Goal: Transaction & Acquisition: Purchase product/service

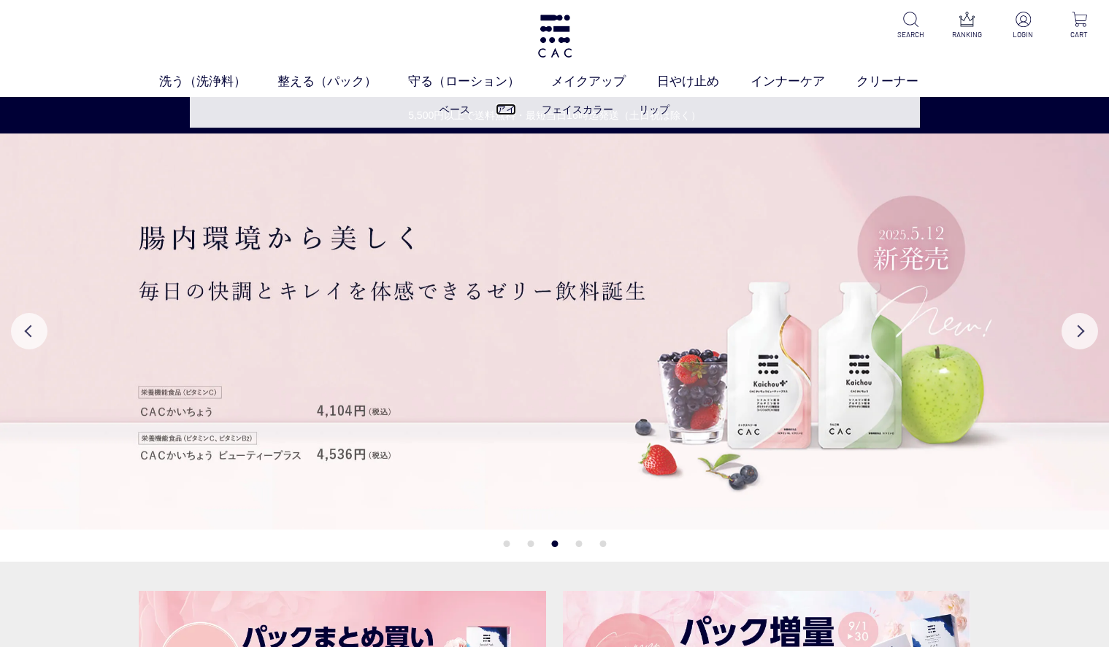
click at [499, 108] on link "アイ" at bounding box center [506, 110] width 20 height 12
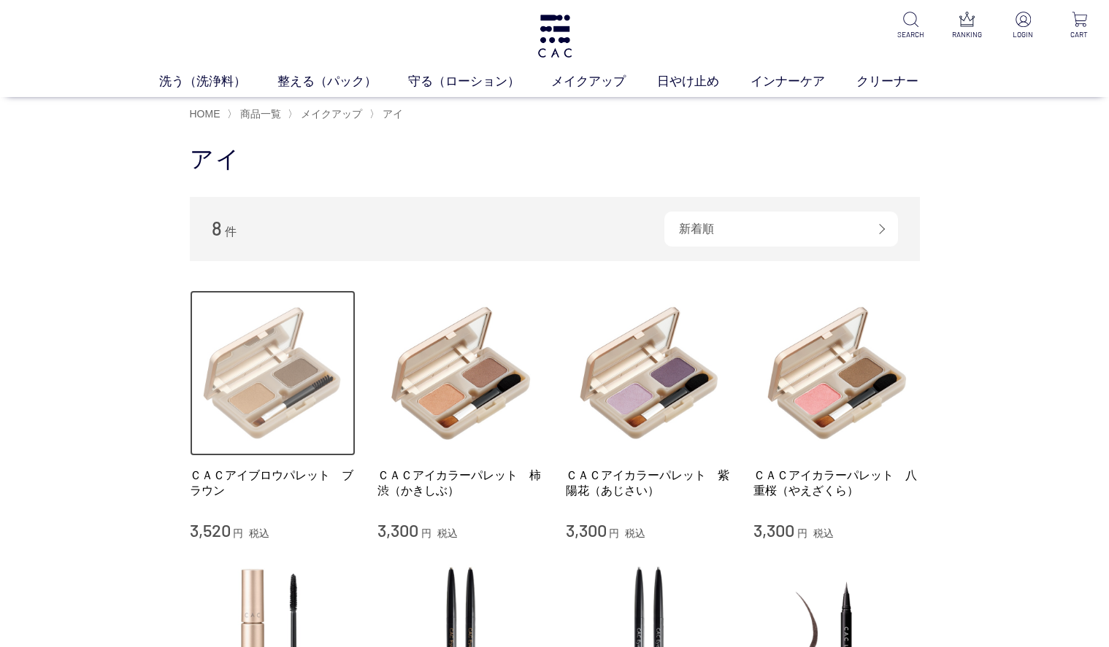
click at [269, 412] on img at bounding box center [273, 374] width 166 height 166
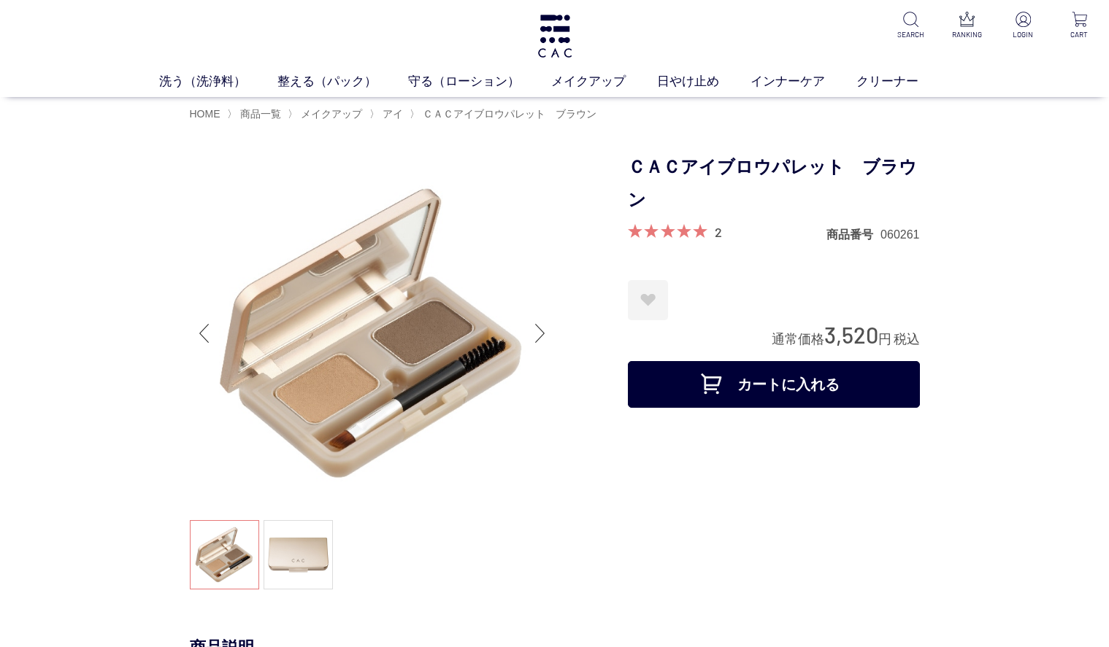
click at [539, 335] on div "Next slide" at bounding box center [540, 333] width 29 height 58
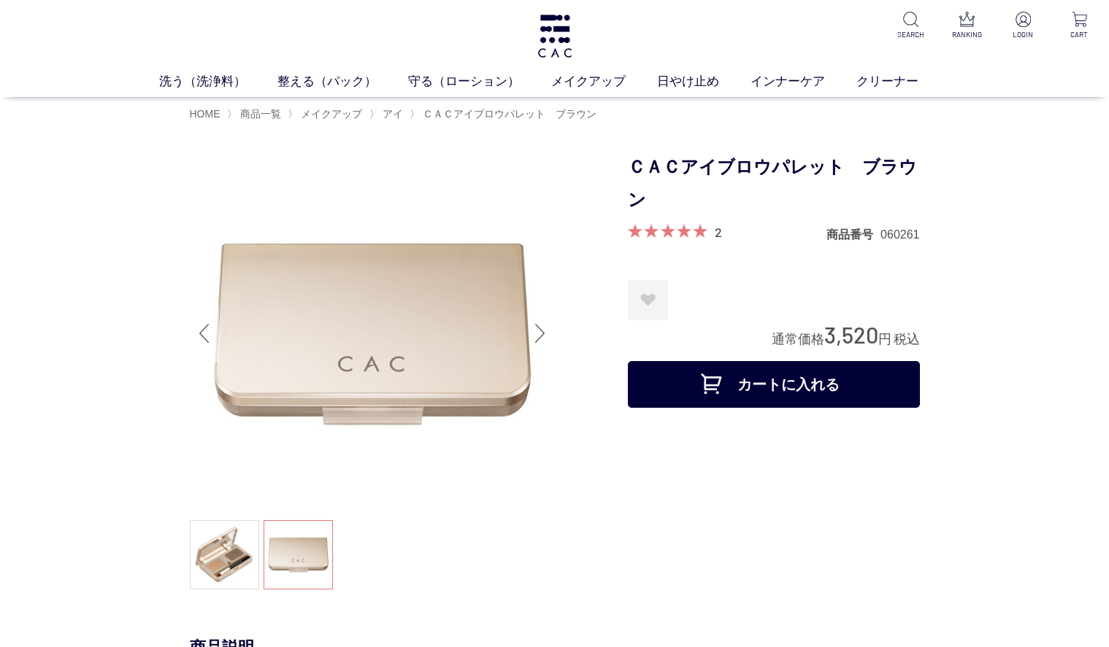
click at [195, 319] on div "Previous slide" at bounding box center [204, 333] width 29 height 58
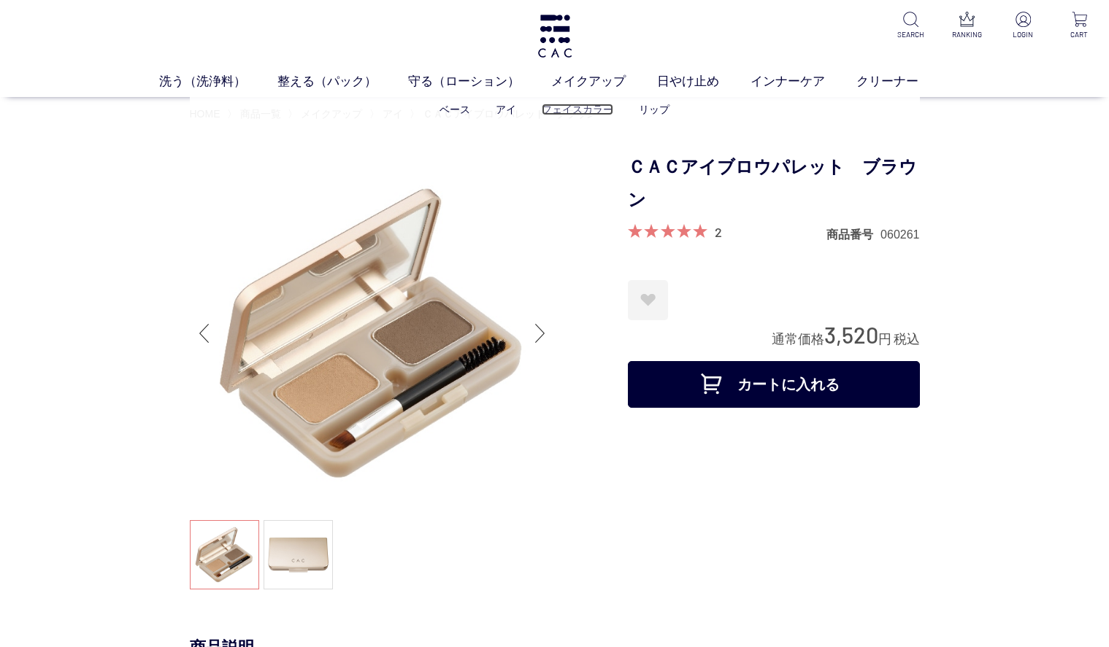
click at [579, 108] on link "フェイスカラー" at bounding box center [578, 110] width 72 height 12
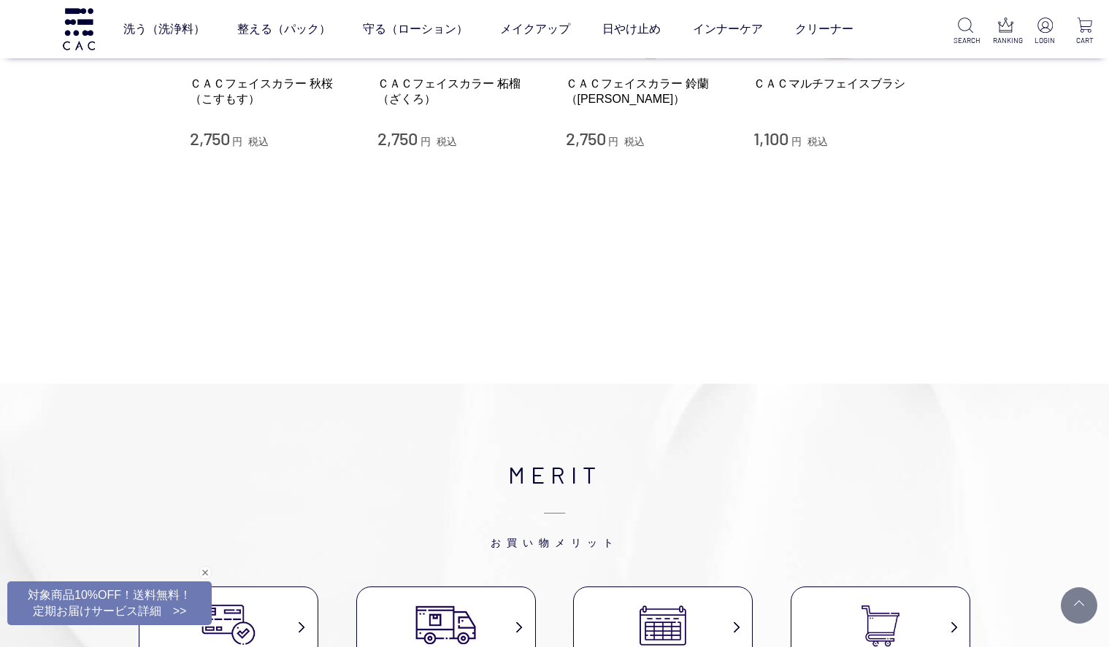
scroll to position [182, 0]
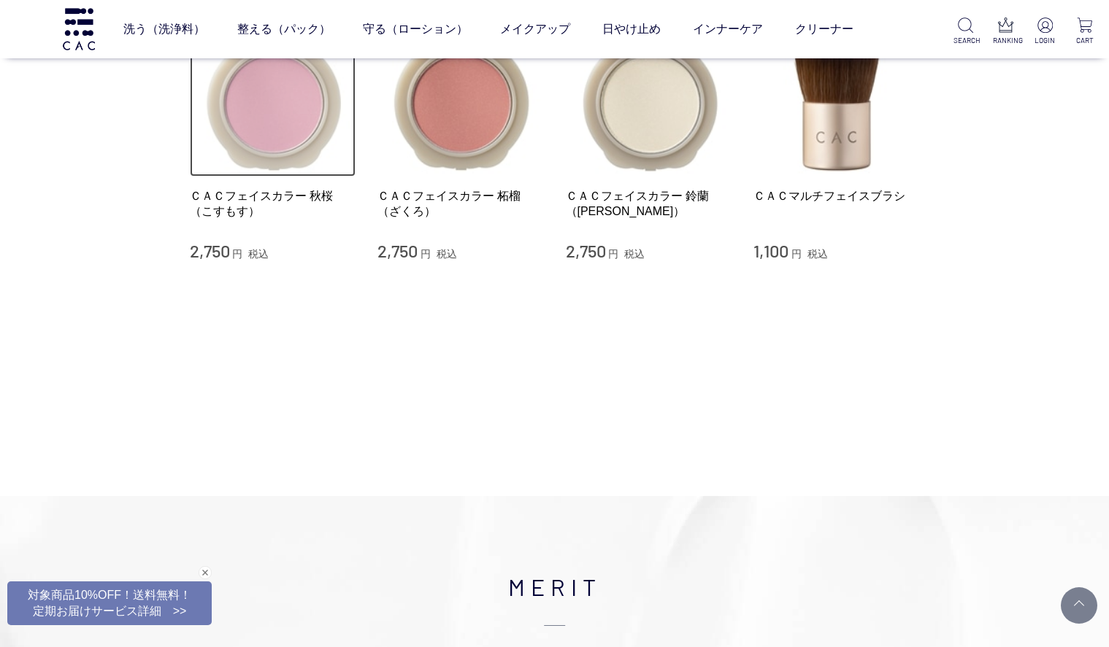
click at [308, 125] on img at bounding box center [273, 94] width 166 height 166
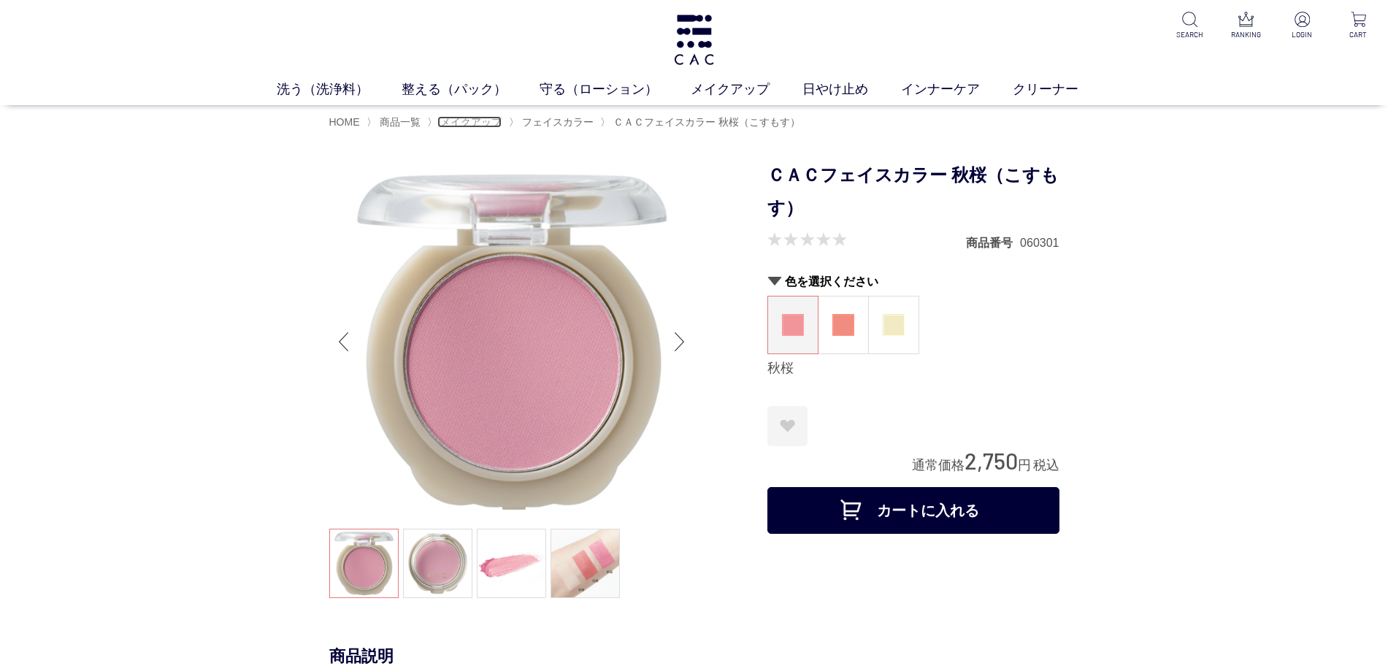
click at [472, 121] on span "メイクアップ" at bounding box center [470, 122] width 61 height 12
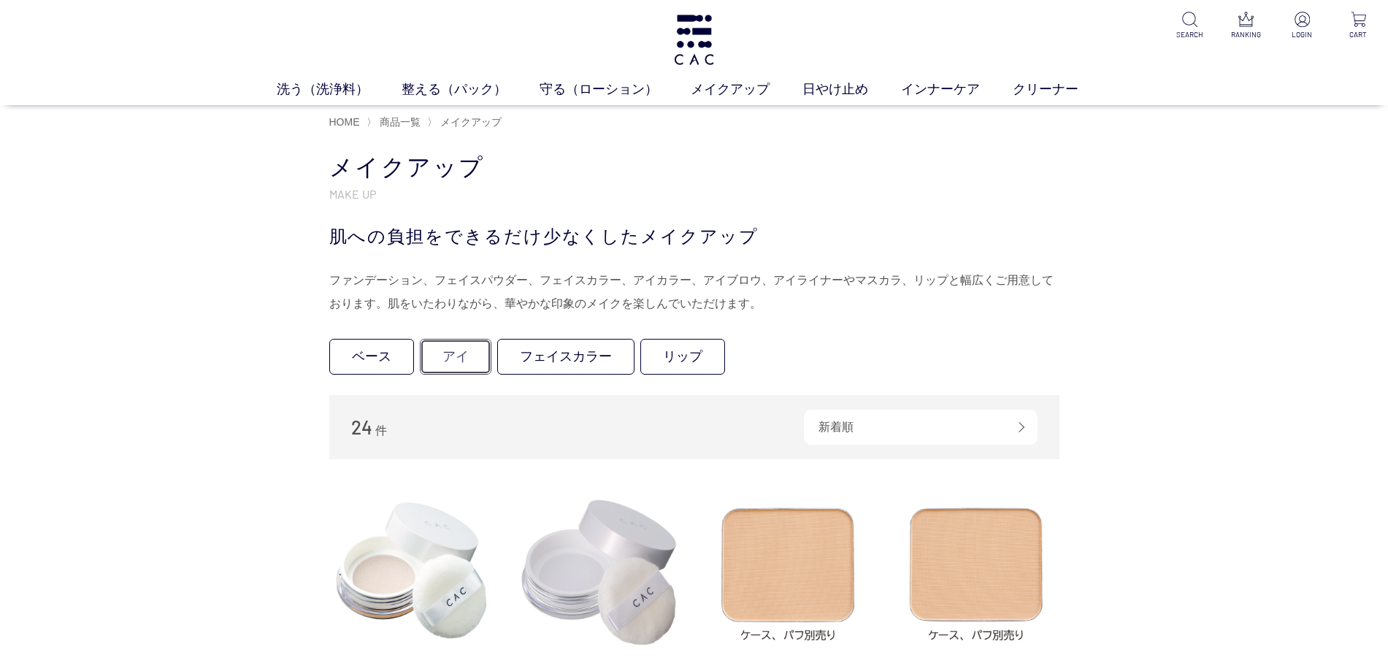
click at [449, 347] on link "アイ" at bounding box center [456, 357] width 72 height 36
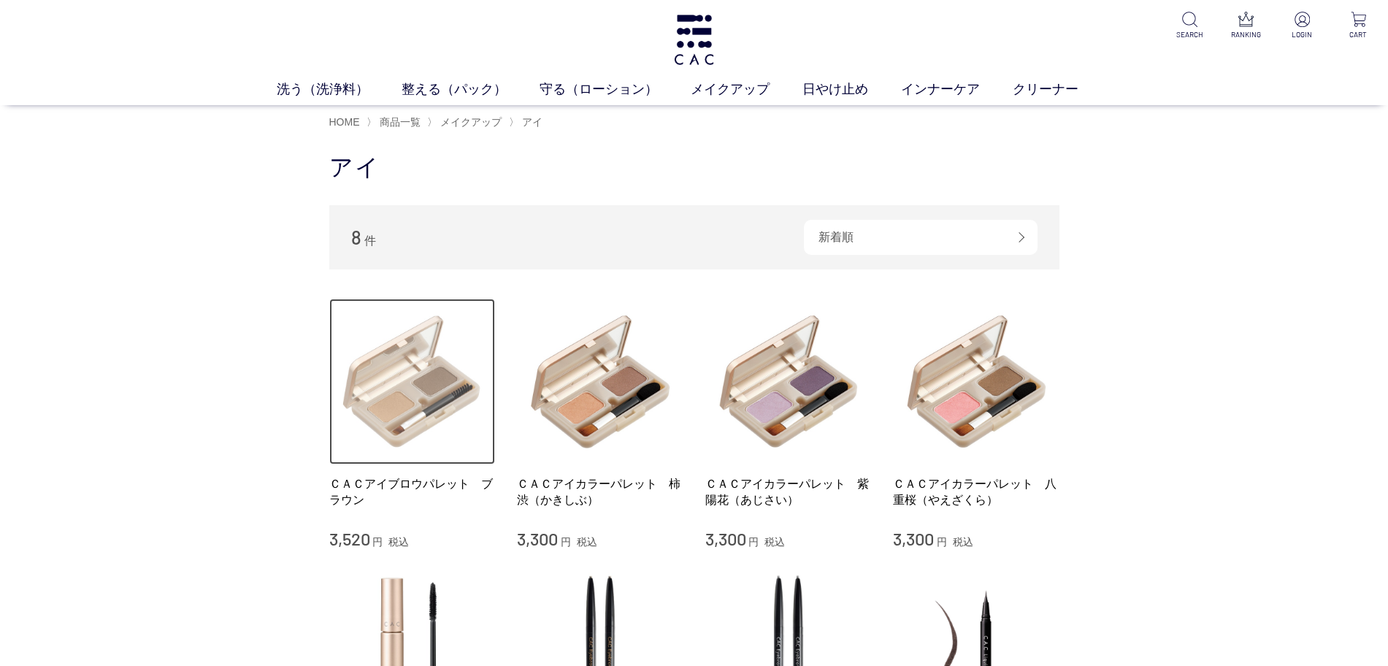
click at [369, 389] on img at bounding box center [412, 382] width 166 height 166
